Goal: Information Seeking & Learning: Learn about a topic

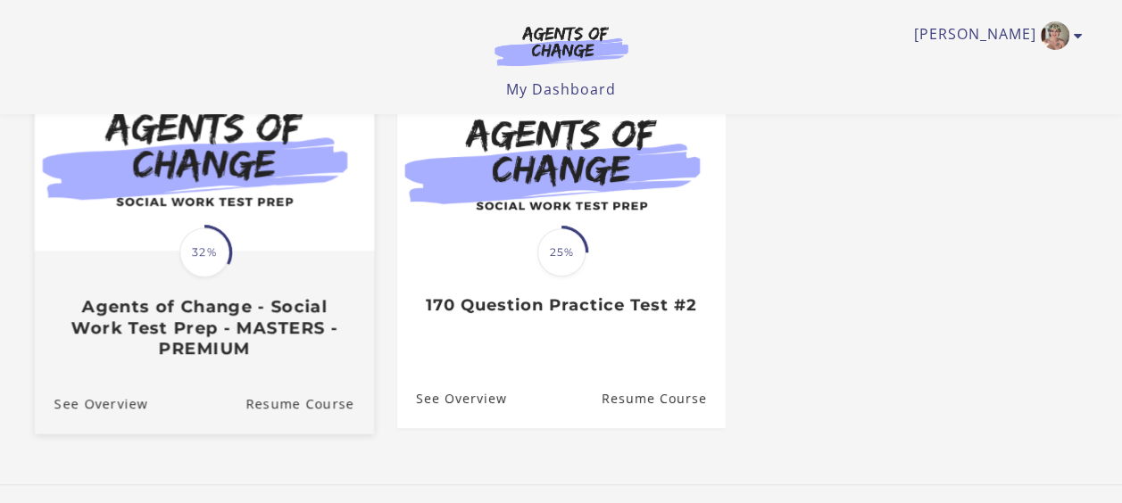
scroll to position [208, 0]
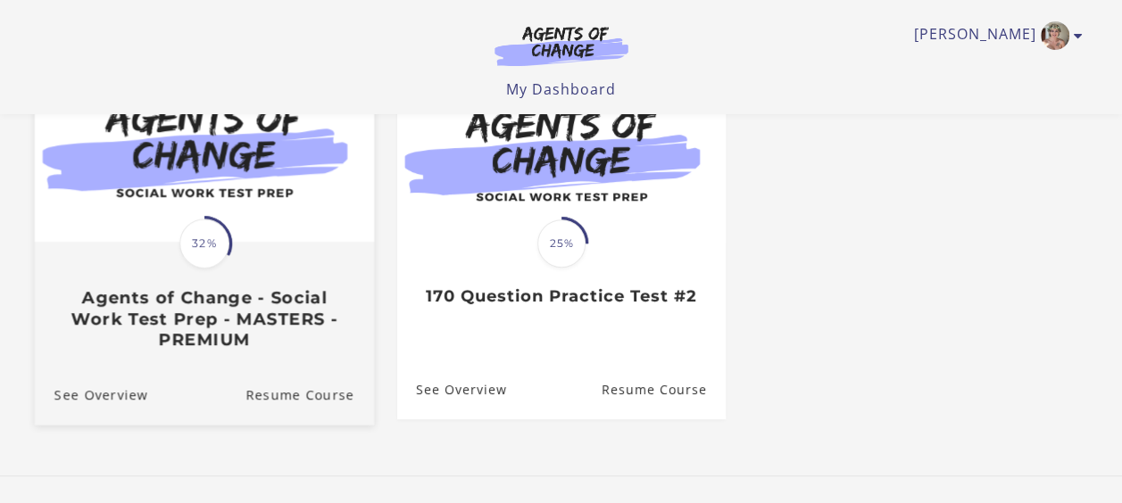
click at [140, 296] on h3 "Agents of Change - Social Work Test Prep - MASTERS - PREMIUM" at bounding box center [204, 318] width 300 height 62
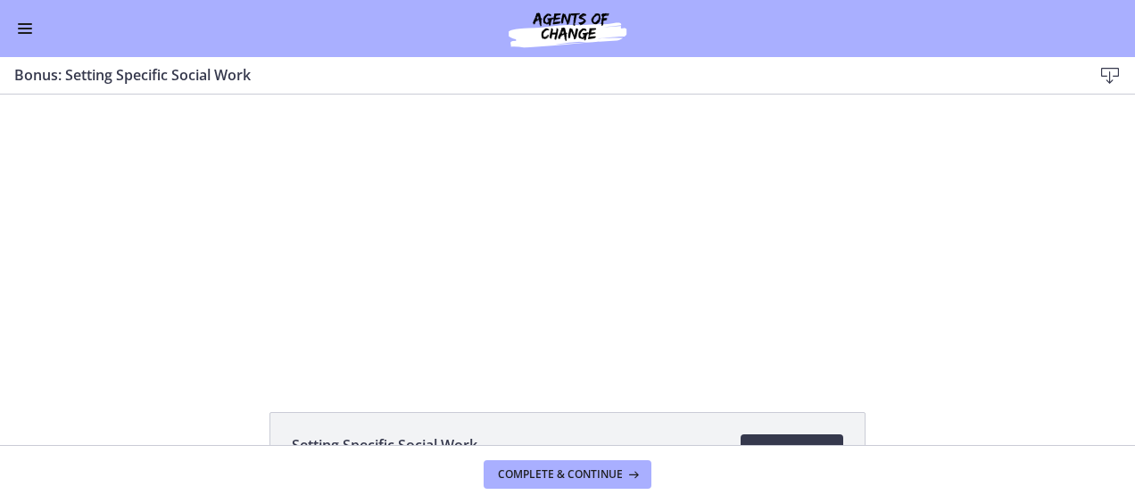
click at [0, 36] on html "Skip to main content Go to Dashboard Go to Dashboard Go to Dashboard Agents of …" at bounding box center [567, 251] width 1135 height 503
drag, startPoint x: -1, startPoint y: 36, endPoint x: 31, endPoint y: 28, distance: 33.1
click at [31, 28] on button "Enable menu" at bounding box center [24, 28] width 21 height 21
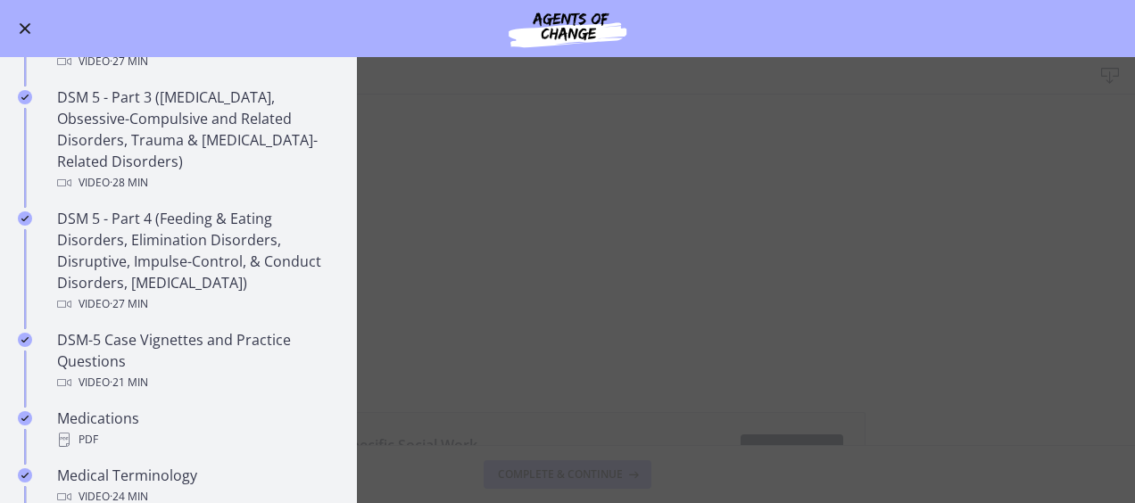
scroll to position [922, 0]
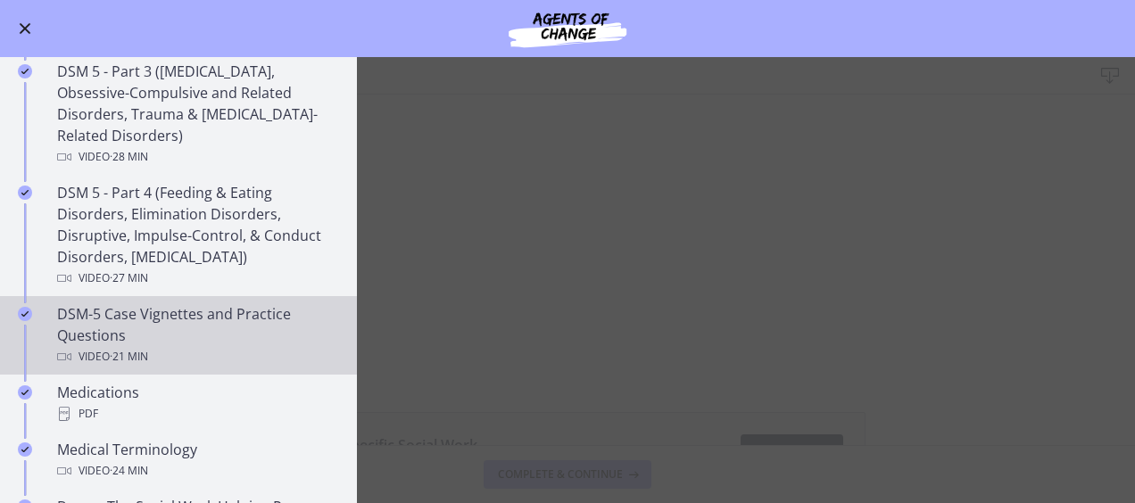
click at [177, 320] on div "DSM-5 Case Vignettes and Practice Questions Video · 21 min" at bounding box center [196, 336] width 279 height 64
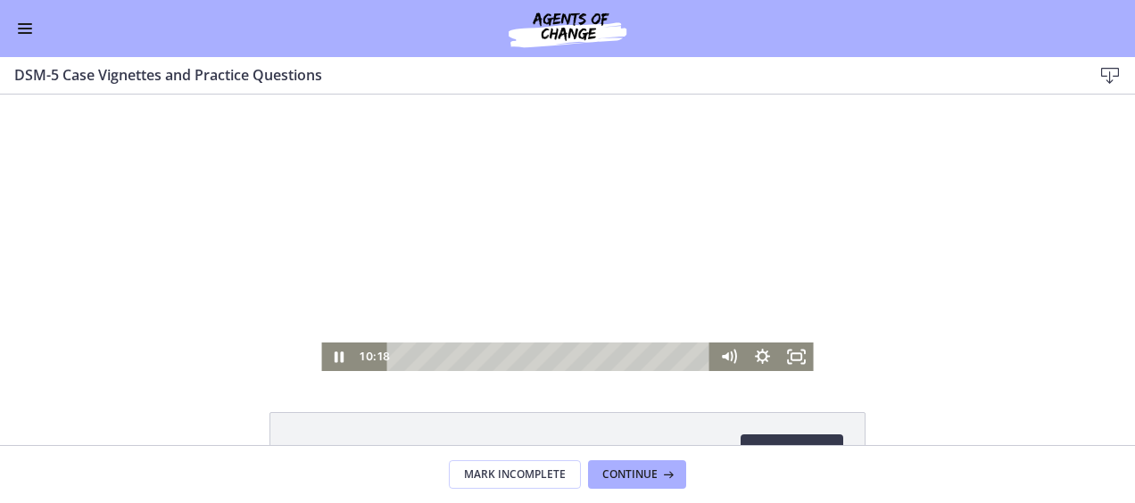
click at [402, 358] on div "Playbar" at bounding box center [552, 357] width 304 height 29
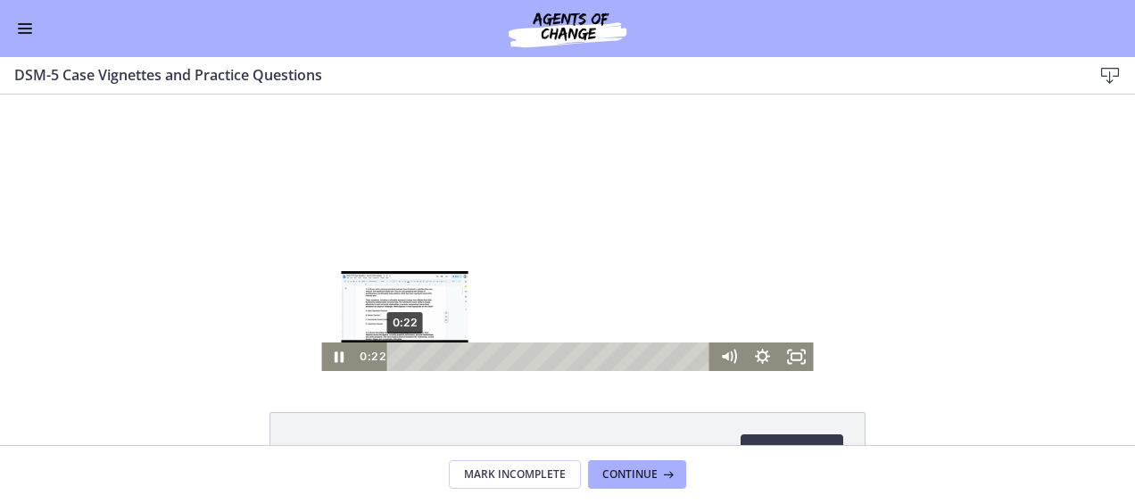
drag, startPoint x: 401, startPoint y: 341, endPoint x: 398, endPoint y: 359, distance: 18.1
click at [400, 359] on div "Playbar" at bounding box center [405, 358] width 10 height 10
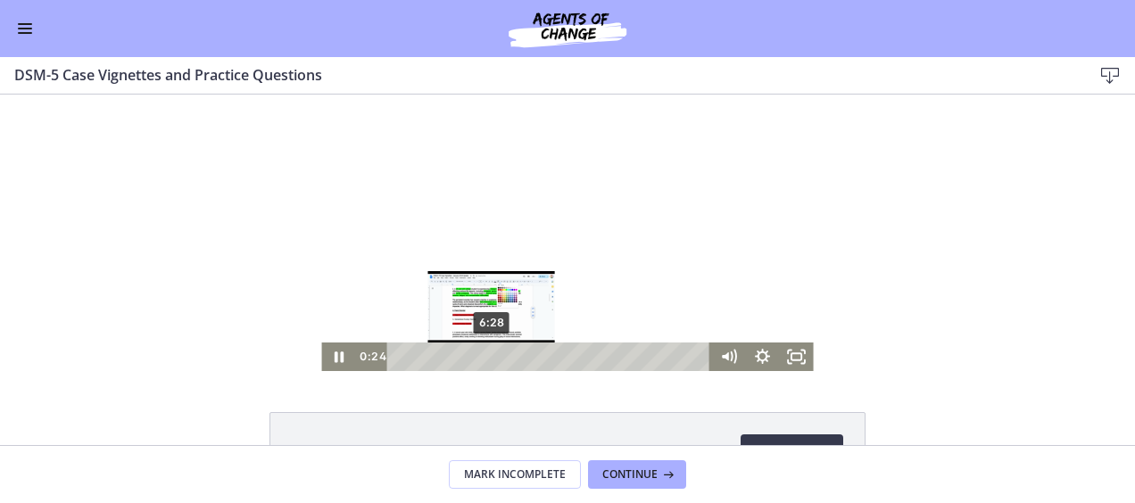
click at [494, 358] on div "6:28" at bounding box center [552, 357] width 304 height 29
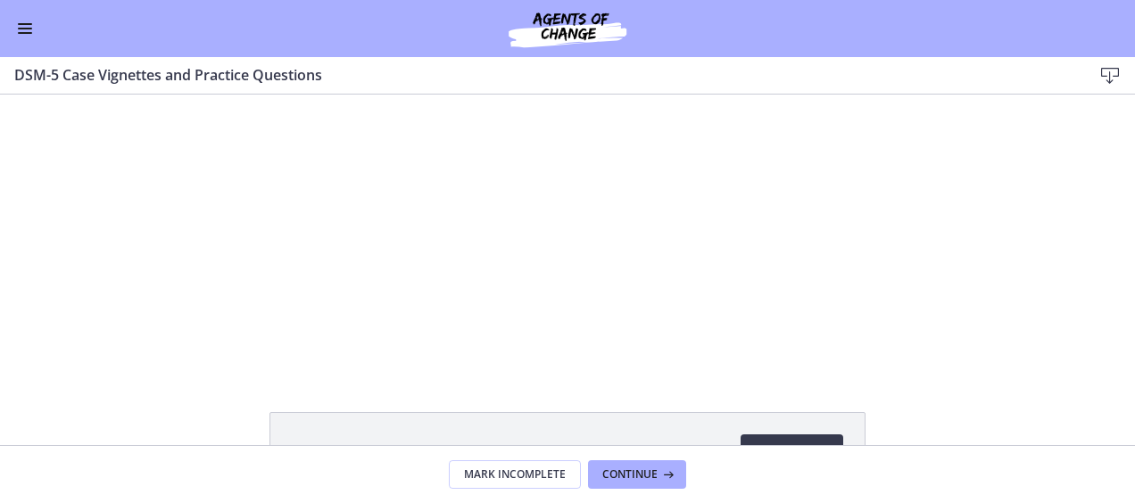
click at [23, 29] on button "Enable menu" at bounding box center [24, 28] width 21 height 21
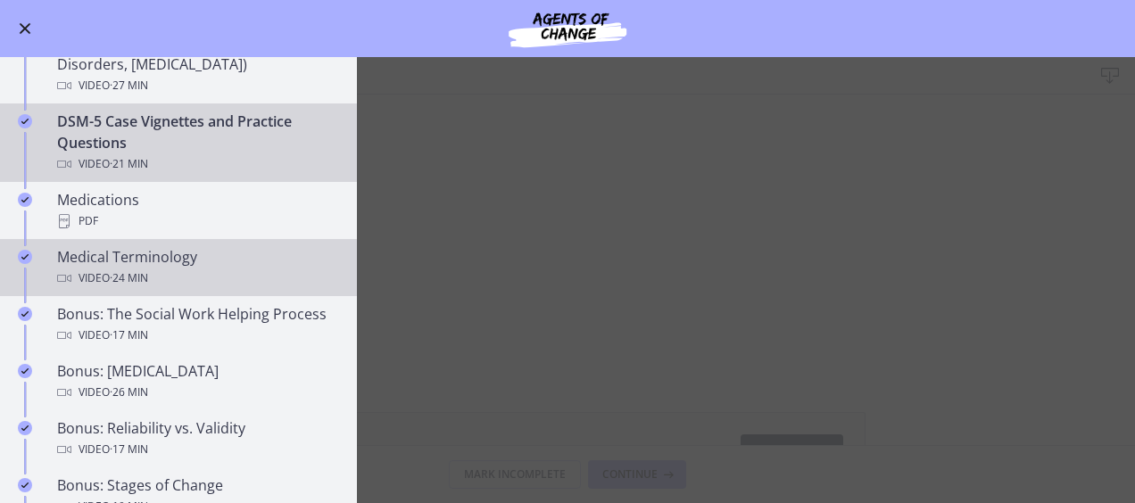
scroll to position [1130, 0]
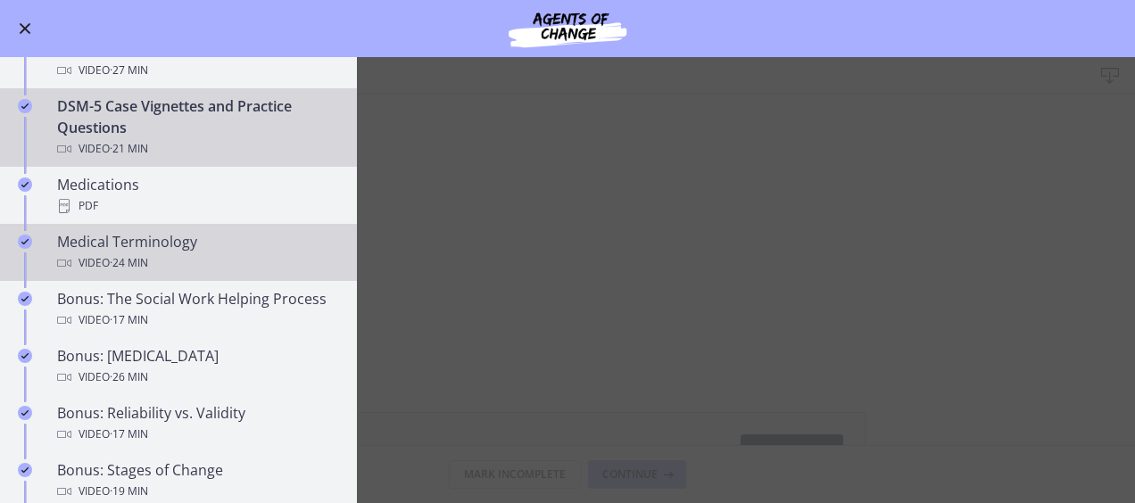
click at [172, 240] on div "Medical Terminology Video · 24 min" at bounding box center [196, 252] width 279 height 43
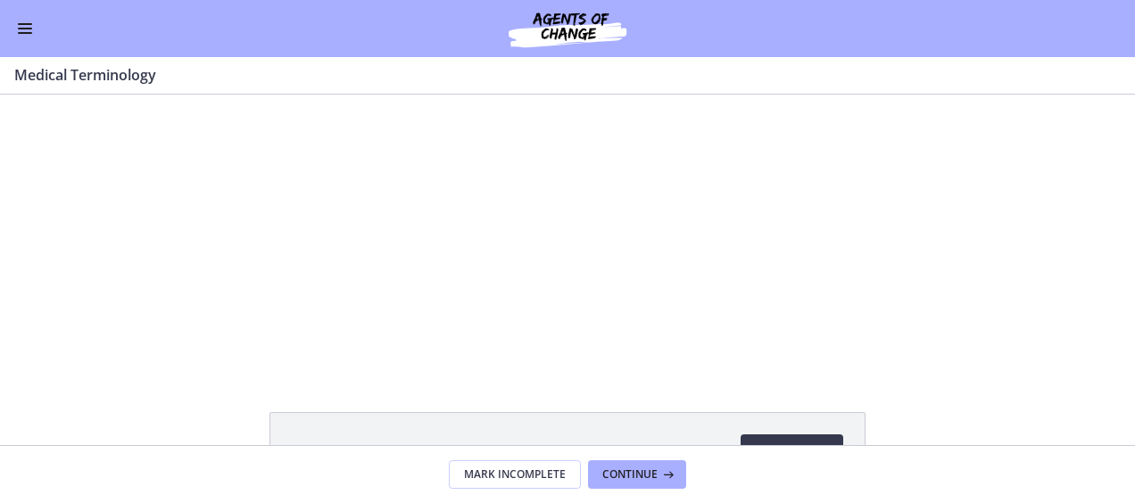
click at [12, 21] on div "Go to Dashboard" at bounding box center [567, 28] width 1135 height 57
click at [25, 22] on button "Enable menu" at bounding box center [24, 28] width 21 height 21
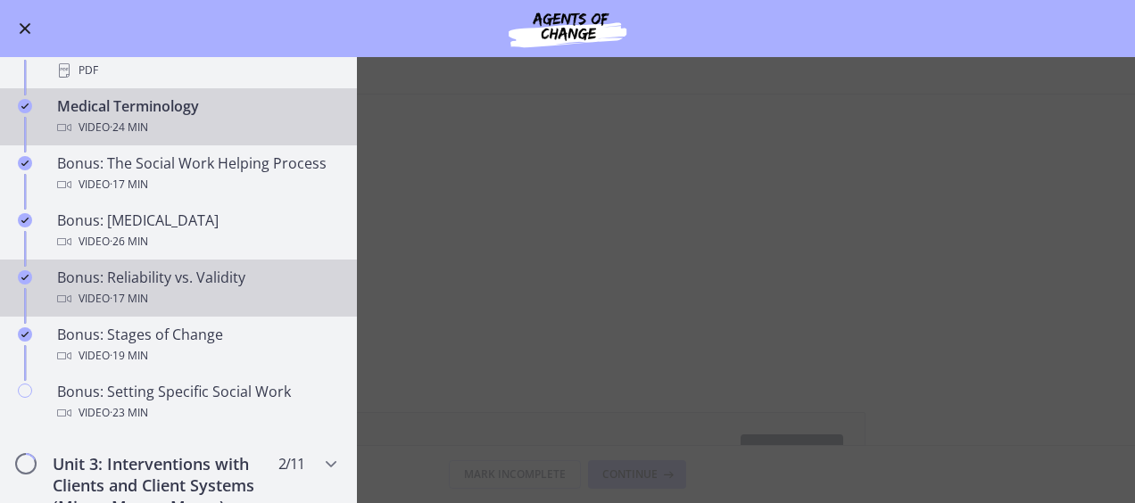
scroll to position [1279, 0]
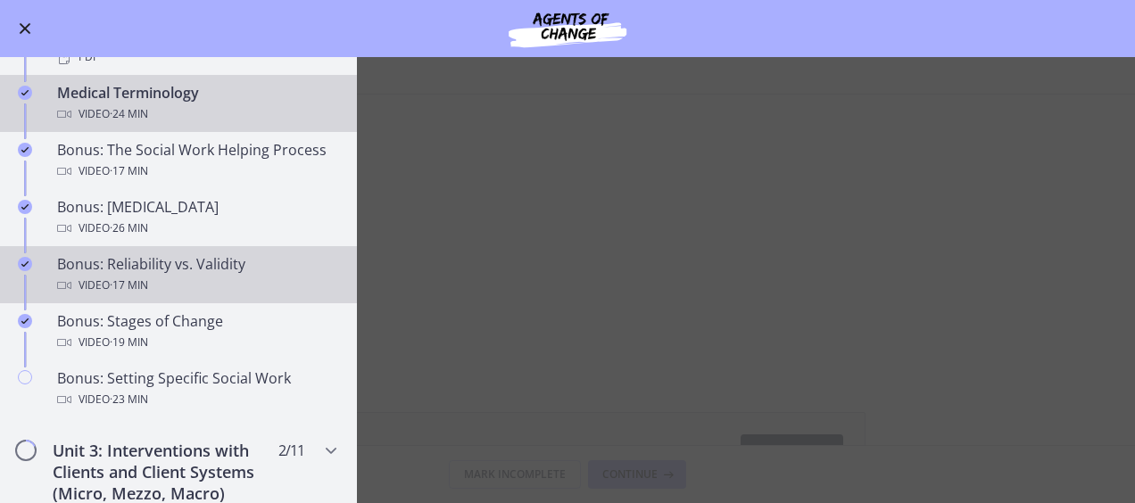
click at [233, 285] on div "Bonus: Reliability vs. Validity Video · 17 min" at bounding box center [196, 275] width 279 height 43
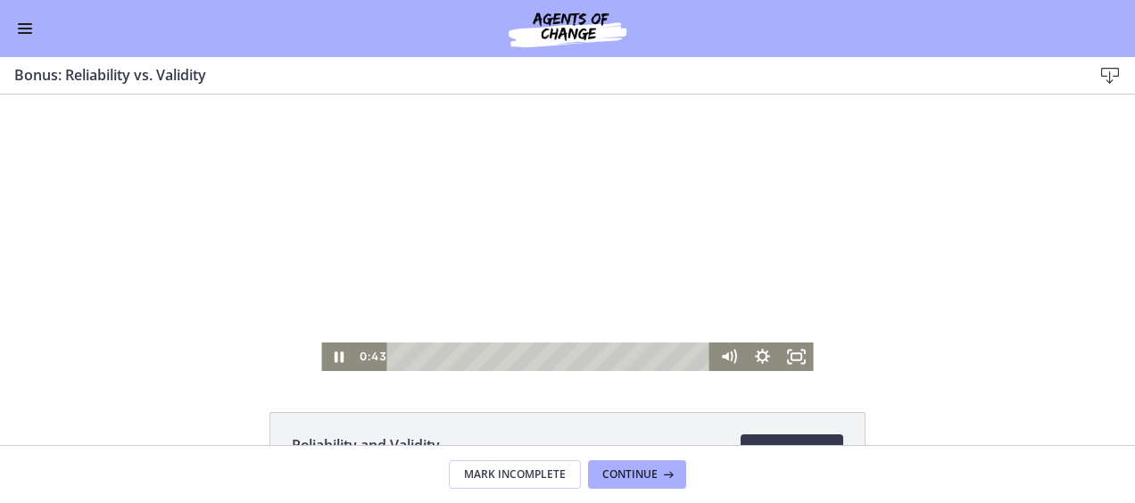
click at [497, 175] on div at bounding box center [567, 233] width 492 height 277
click at [332, 362] on icon "Play Video" at bounding box center [340, 357] width 41 height 34
click at [387, 201] on div at bounding box center [567, 233] width 492 height 277
click at [336, 358] on icon "Play Video" at bounding box center [341, 357] width 11 height 14
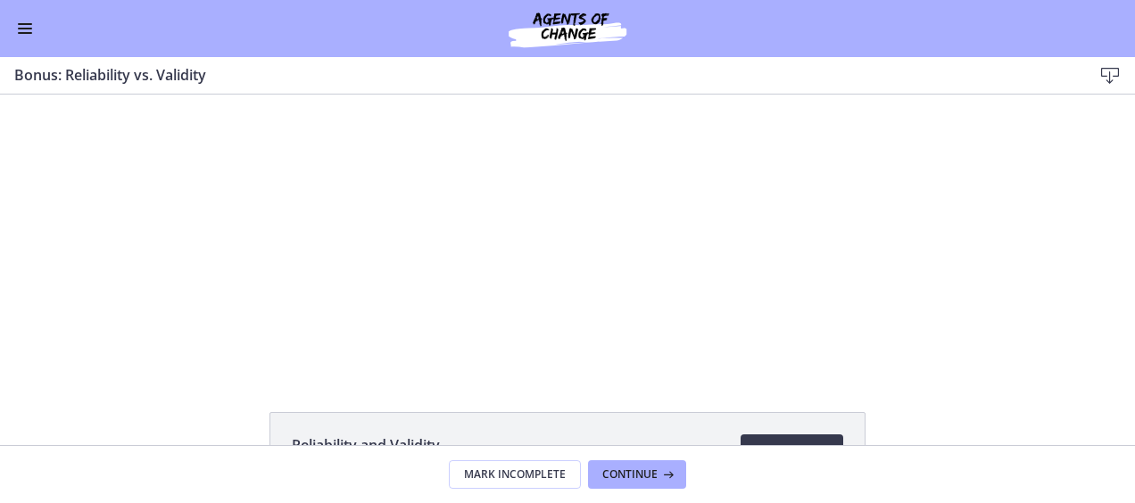
click at [34, 32] on button "Enable menu" at bounding box center [24, 28] width 21 height 21
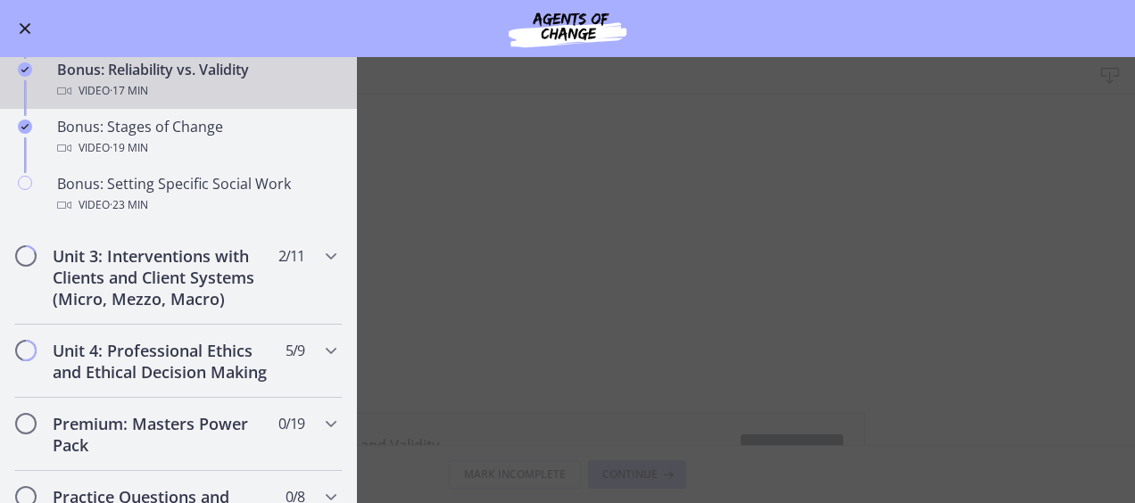
scroll to position [1518, 0]
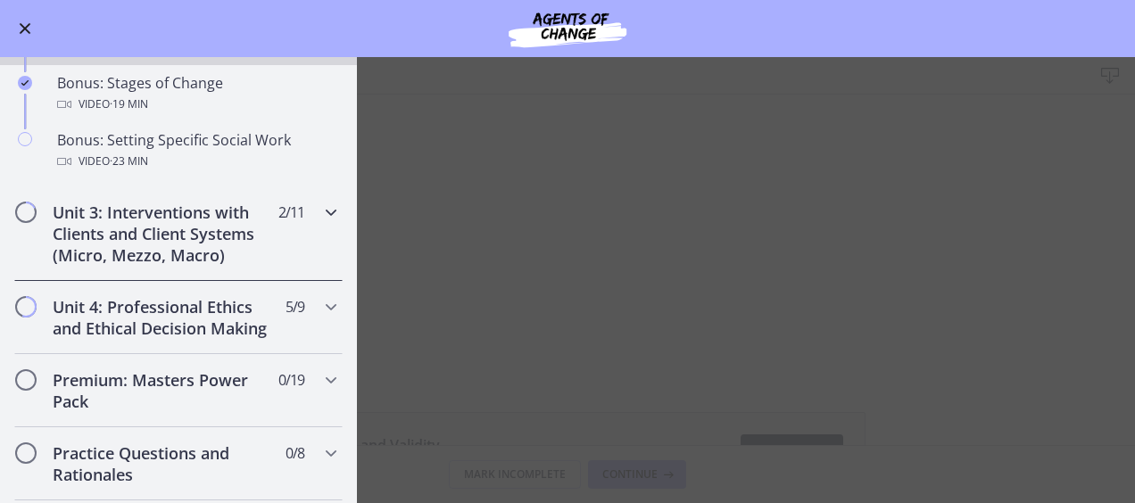
click at [54, 232] on h2 "Unit 3: Interventions with Clients and Client Systems (Micro, Mezzo, Macro)" at bounding box center [162, 234] width 218 height 64
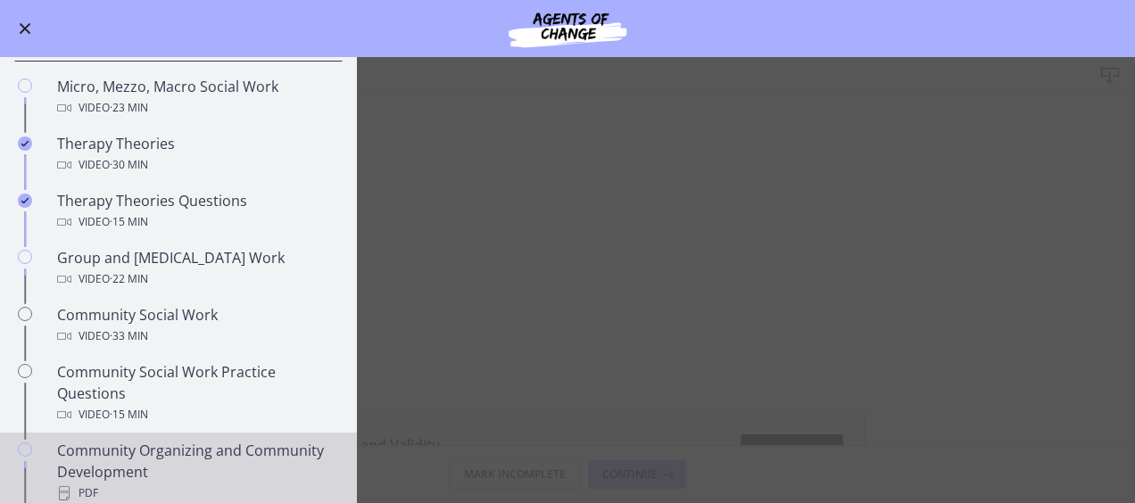
scroll to position [623, 0]
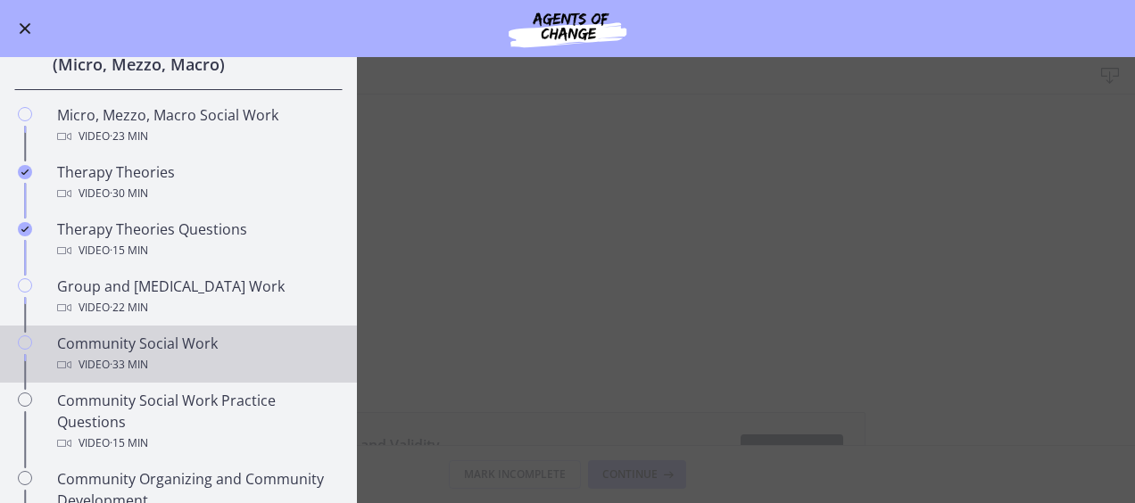
click at [185, 345] on div "Community Social Work Video · 33 min" at bounding box center [196, 354] width 279 height 43
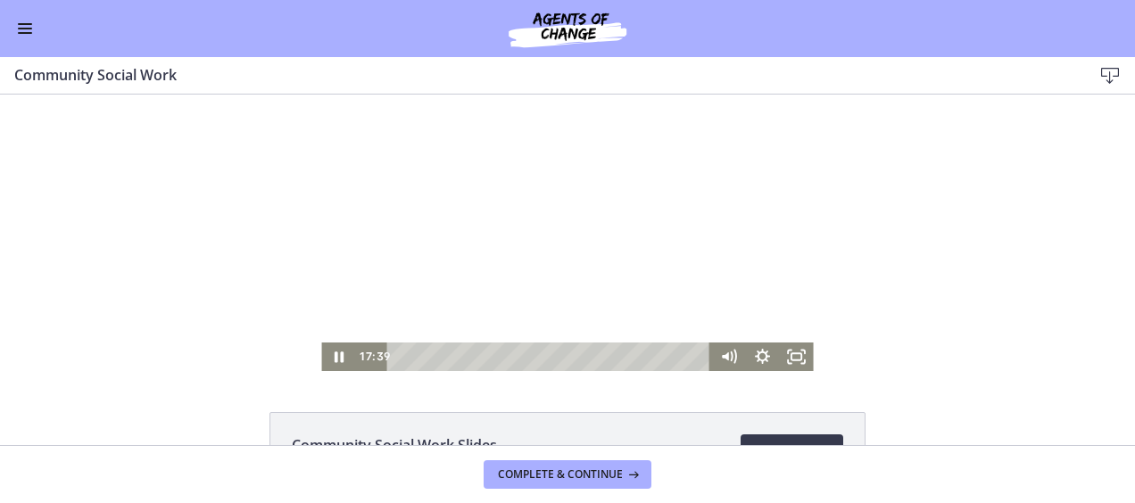
click at [338, 232] on div at bounding box center [567, 233] width 492 height 277
drag, startPoint x: 360, startPoint y: 262, endPoint x: 374, endPoint y: 291, distance: 31.9
click at [373, 291] on div at bounding box center [567, 233] width 492 height 277
click at [470, 148] on div at bounding box center [567, 233] width 492 height 277
